Goal: Communication & Community: Answer question/provide support

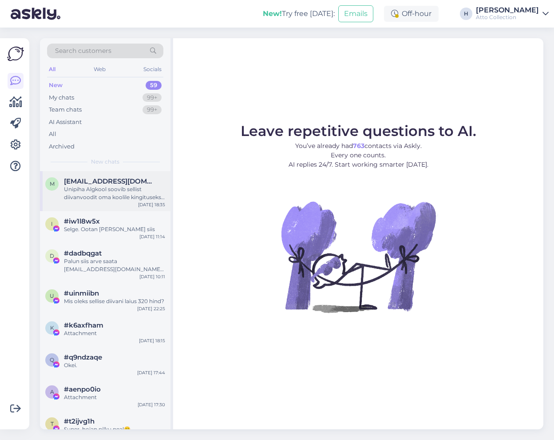
click at [103, 190] on div "Unipiha Algkool soovib sellist diivanvoodit oma koolile kingituseks. Mõõtudelt …" at bounding box center [114, 193] width 101 height 16
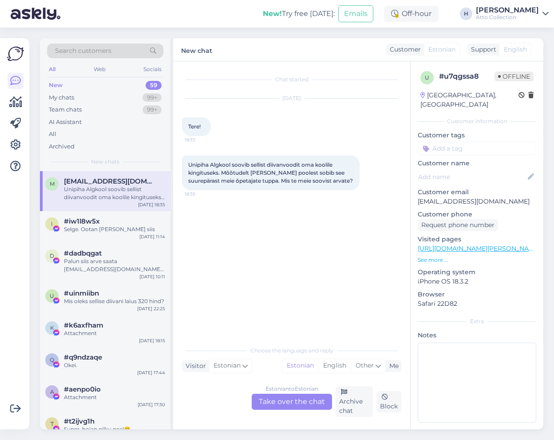
click at [279, 402] on div "Estonian to Estonian Take over the chat" at bounding box center [292, 401] width 80 height 16
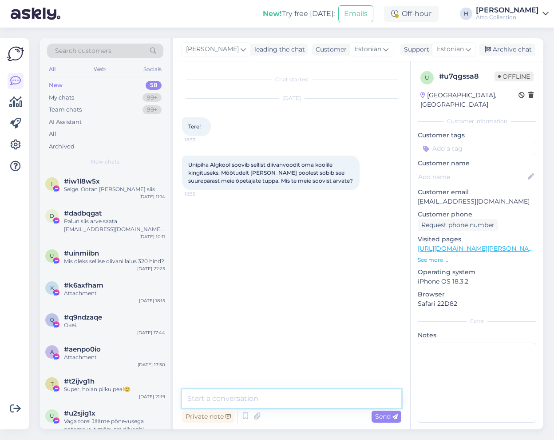
click at [281, 394] on textarea at bounding box center [291, 398] width 219 height 19
click at [288, 398] on textarea "Tere! Aitäh pöördumast!" at bounding box center [291, 398] width 219 height 19
click at [293, 398] on textarea "Tere! Aitäh pöördumast!" at bounding box center [291, 398] width 219 height 19
click at [298, 401] on textarea "Tere! Aitäh pöördumast!" at bounding box center [291, 398] width 219 height 19
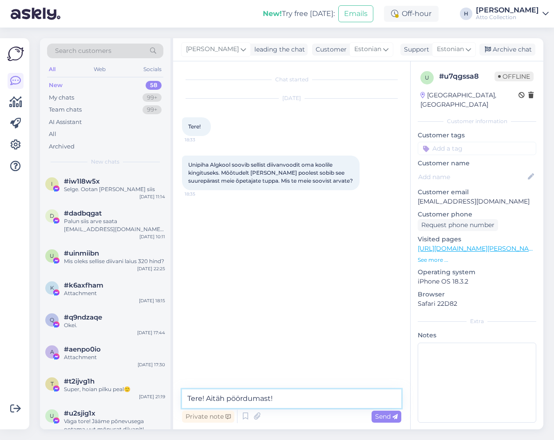
click at [298, 401] on textarea "Tere! Aitäh pöördumast!" at bounding box center [291, 398] width 219 height 19
click at [331, 400] on textarea "Tere! Aitäh pöördumast! Kahjuks po" at bounding box center [291, 398] width 219 height 19
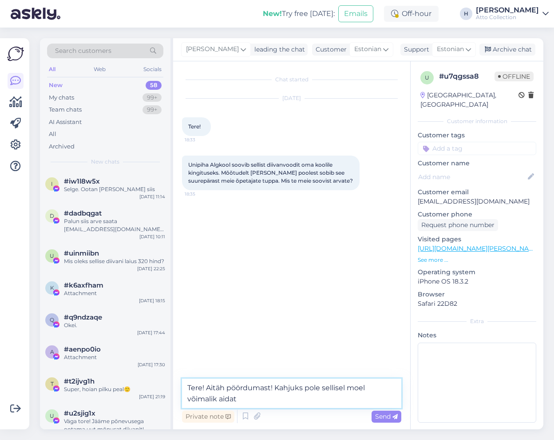
type textarea "Tere! Aitäh pöördumast! Kahjuks pole sellisel moel võimalik aidata"
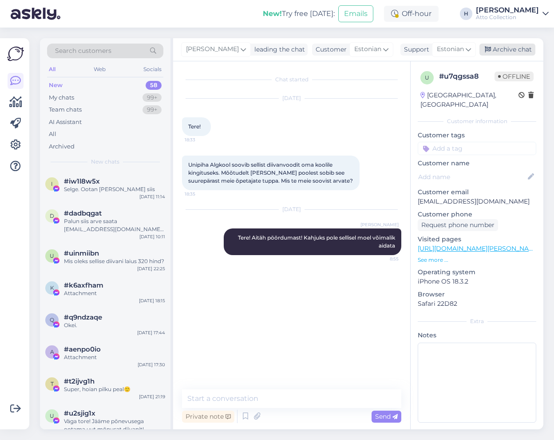
click at [512, 48] on div "Archive chat" at bounding box center [508, 50] width 56 height 12
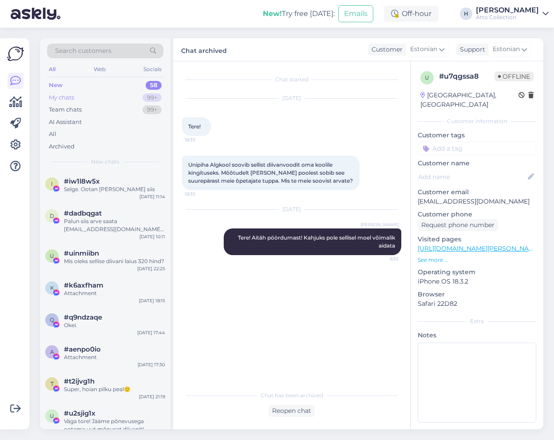
click at [58, 101] on div "My chats" at bounding box center [61, 97] width 25 height 9
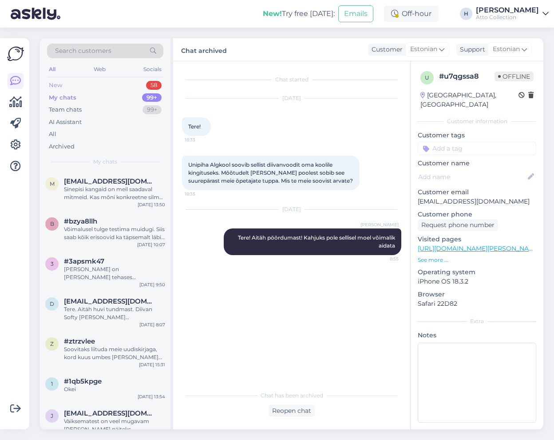
click at [65, 82] on div "New 58" at bounding box center [105, 85] width 116 height 12
